Goal: Transaction & Acquisition: Purchase product/service

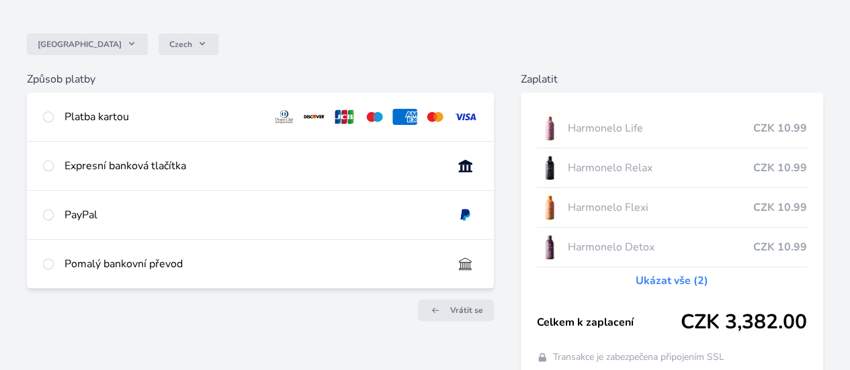
scroll to position [100, 0]
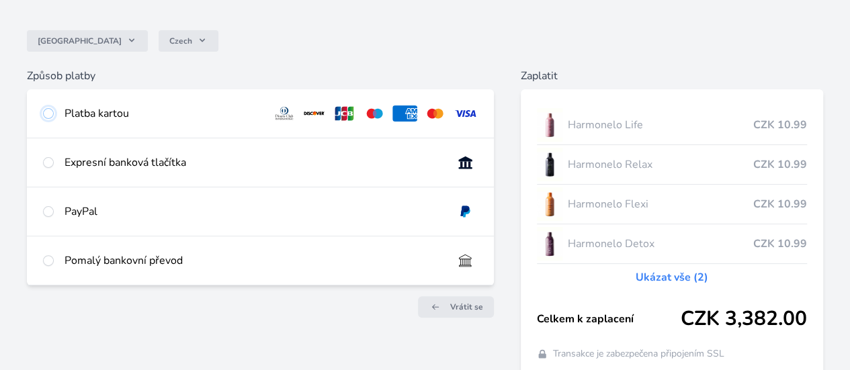
click at [54, 115] on input "radio" at bounding box center [48, 113] width 11 height 11
radio input "true"
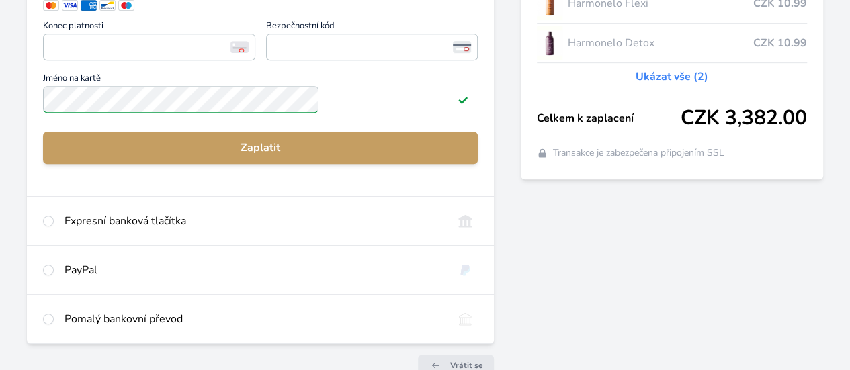
scroll to position [308, 0]
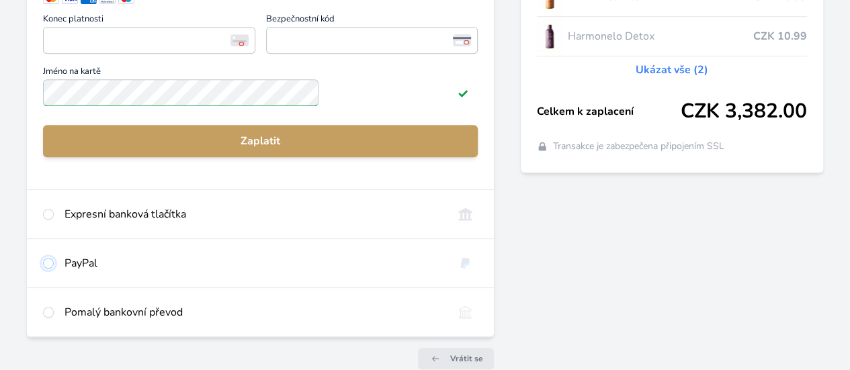
click at [54, 269] on input "radio" at bounding box center [48, 263] width 11 height 11
radio input "true"
radio input "false"
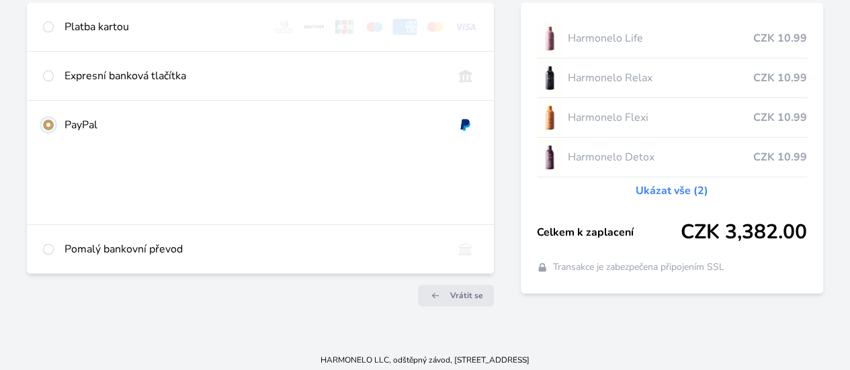
scroll to position [202, 0]
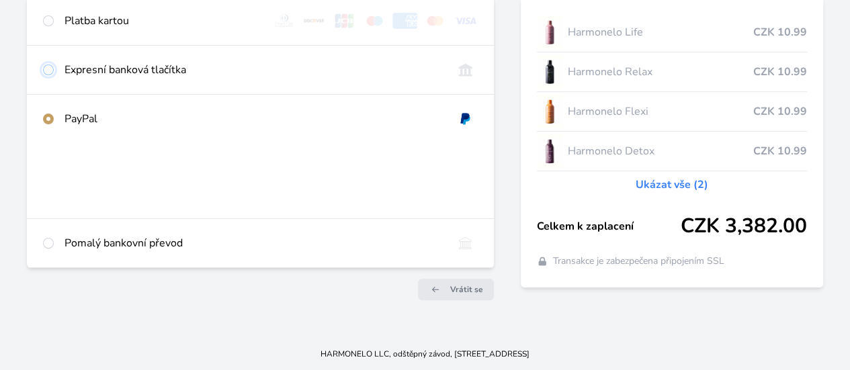
click at [54, 71] on input "radio" at bounding box center [48, 70] width 11 height 11
radio input "true"
radio input "false"
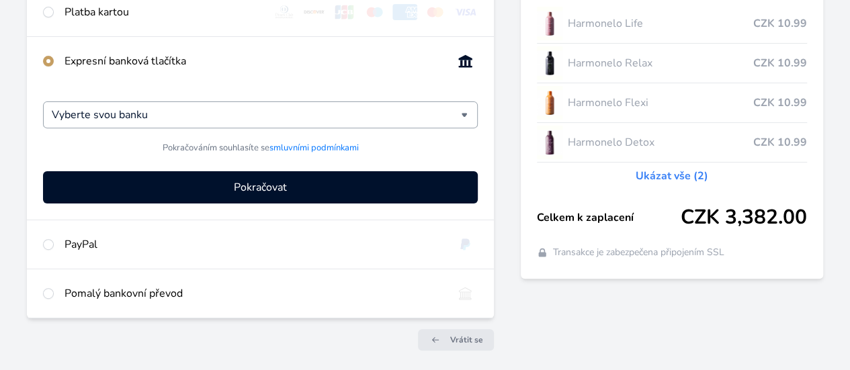
click at [437, 120] on div "Vyberte svou banku" at bounding box center [260, 115] width 435 height 27
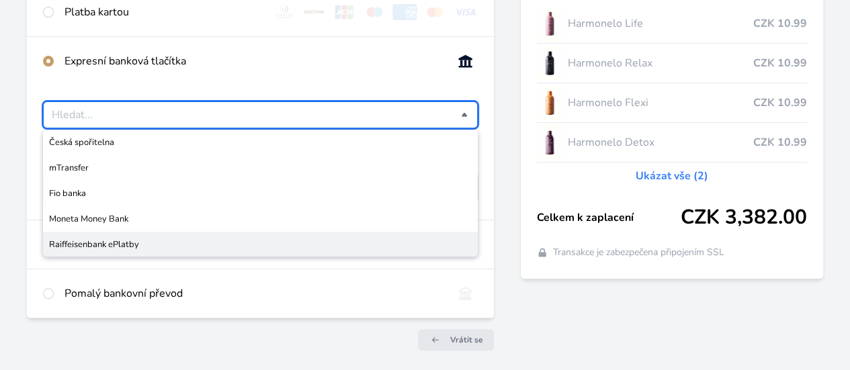
click at [413, 251] on span "Raiffeisenbank ePlatby" at bounding box center [260, 244] width 423 height 13
type input "Raiffeisenbank ePlatby"
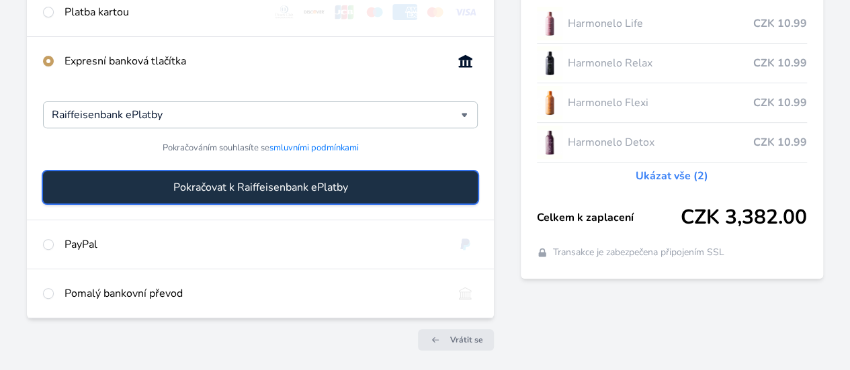
click at [348, 196] on span "Pokračovat k Raiffeisenbank ePlatby" at bounding box center [260, 187] width 175 height 16
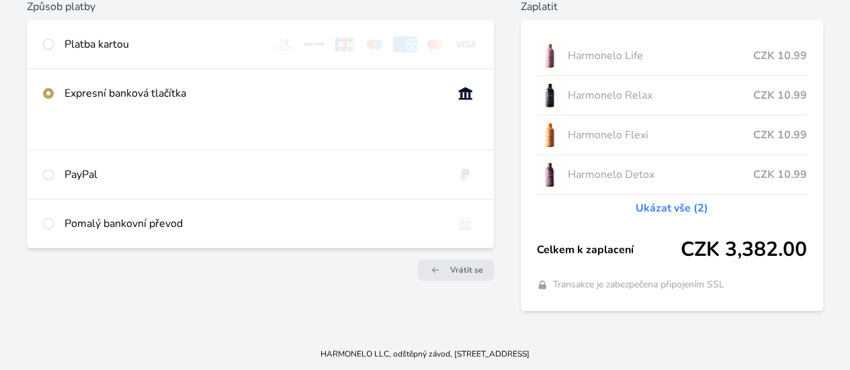
scroll to position [186, 0]
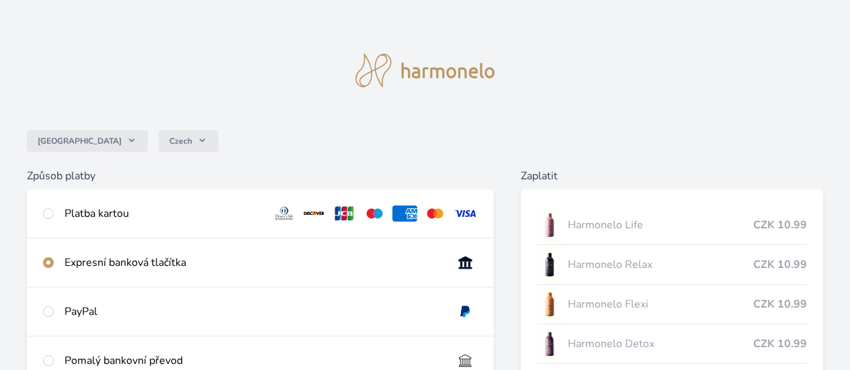
scroll to position [186, 0]
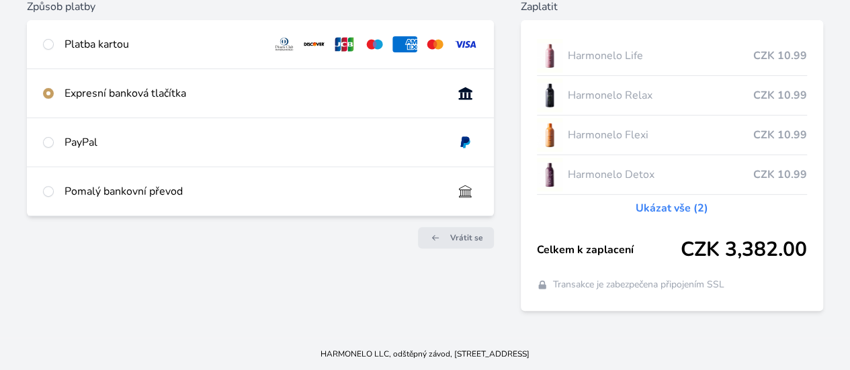
click at [246, 88] on div "Expresní banková tlačítka" at bounding box center [254, 93] width 378 height 16
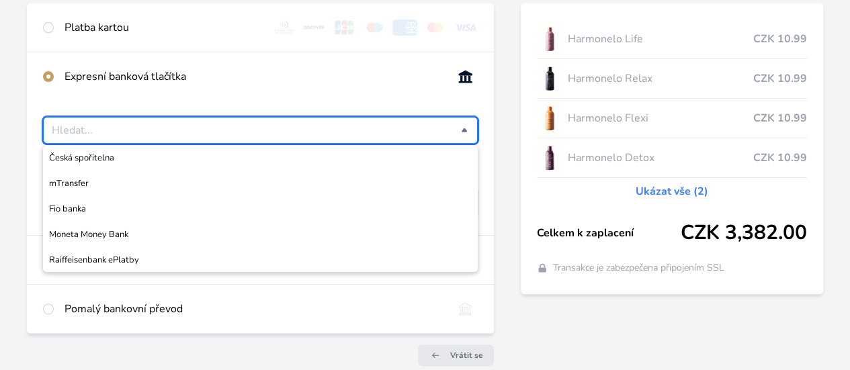
click at [334, 138] on input "Česká spořitelna mTransfer Fio banka Moneta Money Bank Raiffeisenbank ePlatby" at bounding box center [256, 130] width 409 height 16
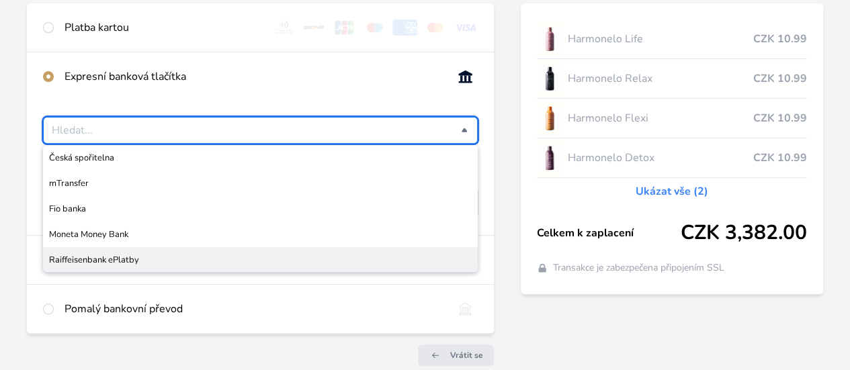
click at [261, 264] on span "Raiffeisenbank ePlatby" at bounding box center [260, 259] width 423 height 13
type input "Raiffeisenbank ePlatby"
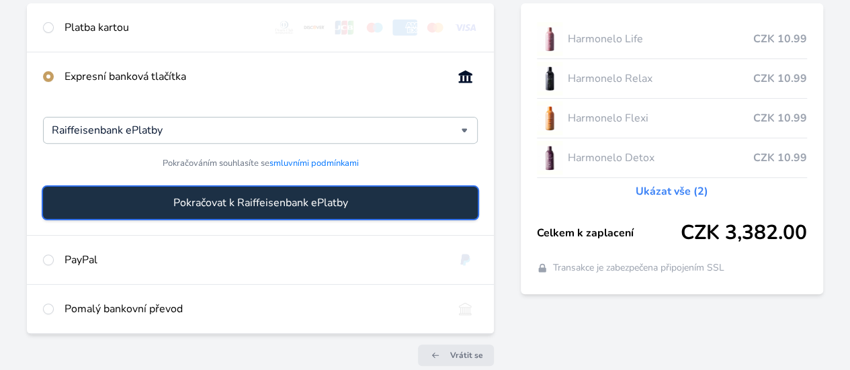
click at [300, 211] on span "Pokračovat k Raiffeisenbank ePlatby" at bounding box center [260, 203] width 175 height 16
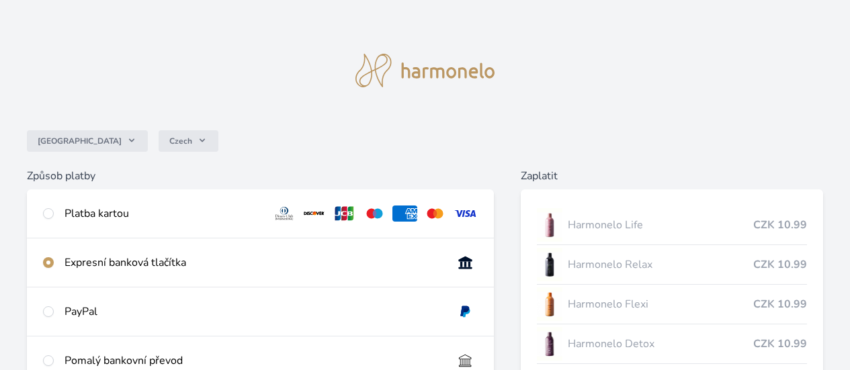
scroll to position [186, 0]
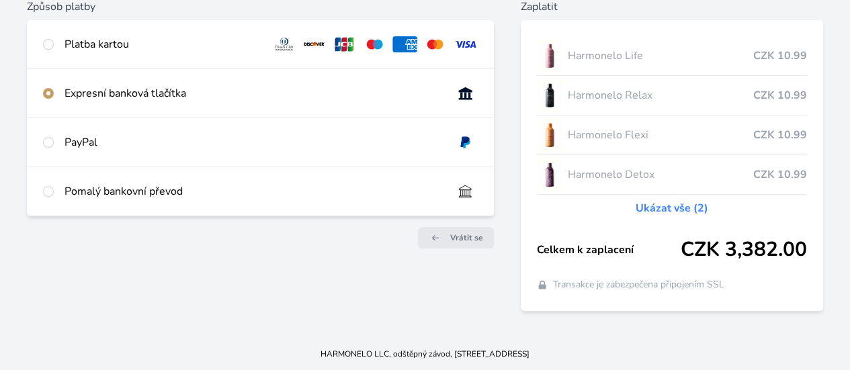
click at [270, 194] on div "Pomalý bankovní převod" at bounding box center [260, 191] width 467 height 48
radio input "true"
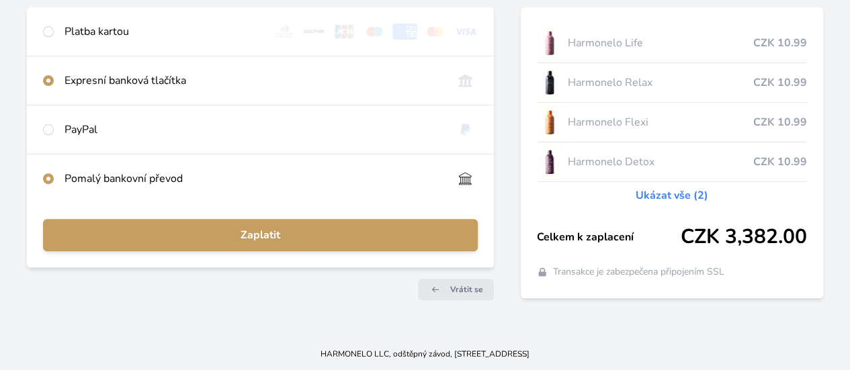
click at [304, 224] on div "Zaplatit" at bounding box center [260, 235] width 467 height 65
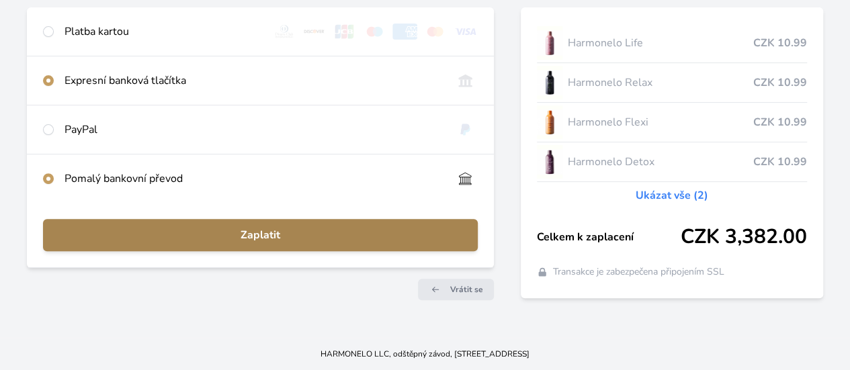
click at [315, 229] on button "Zaplatit" at bounding box center [260, 235] width 435 height 32
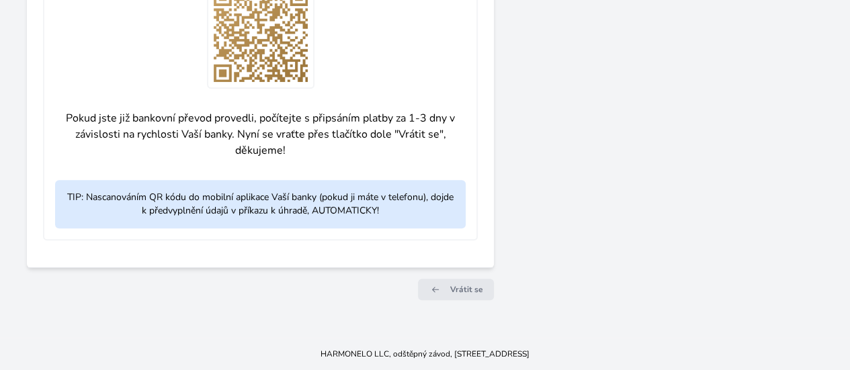
scroll to position [709, 0]
click at [452, 294] on span "Vrátit se" at bounding box center [466, 289] width 33 height 11
